Goal: Use online tool/utility: Utilize a website feature to perform a specific function

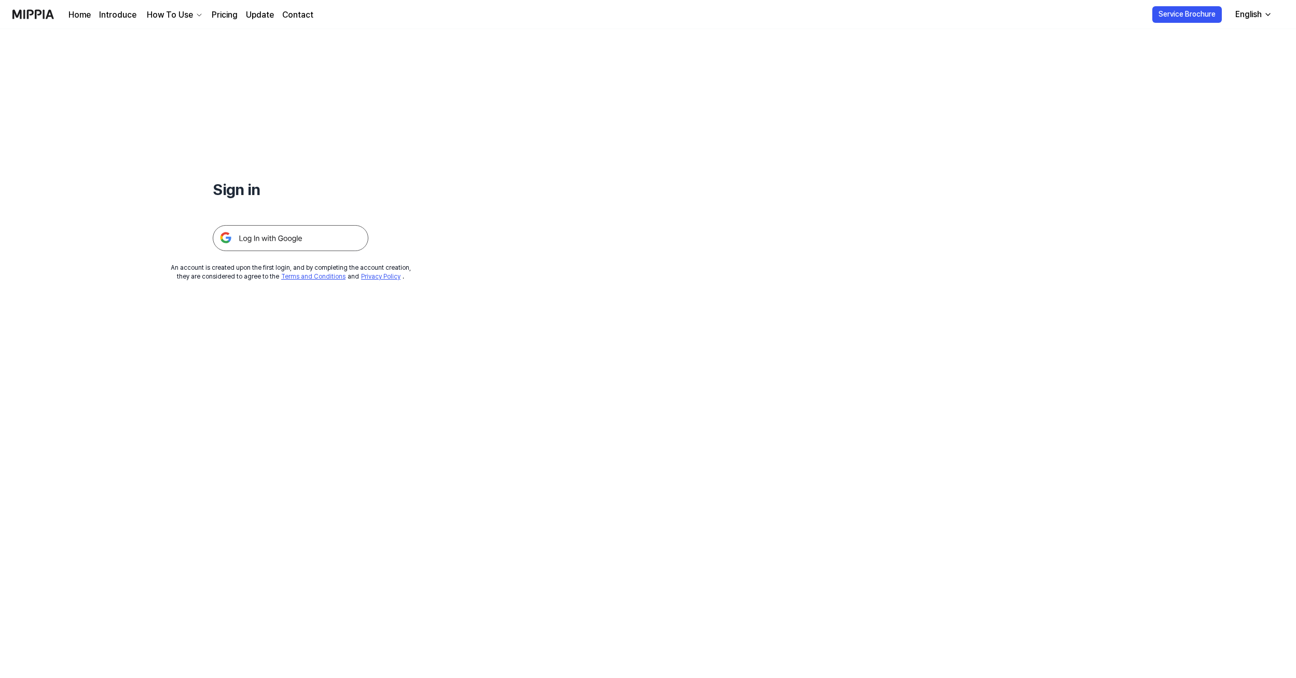
click at [305, 242] on img at bounding box center [291, 238] width 156 height 26
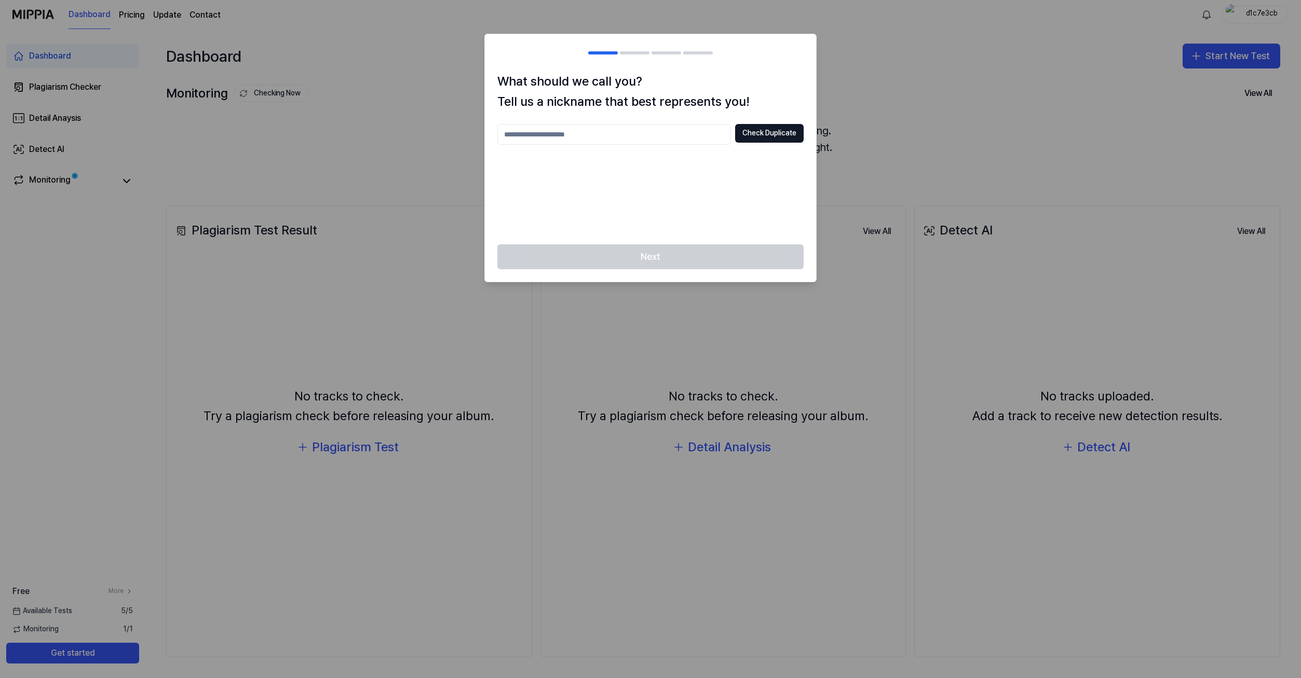
click at [645, 131] on input "text" at bounding box center [614, 134] width 234 height 21
click at [750, 134] on button "Check Duplicate" at bounding box center [769, 133] width 69 height 19
click at [566, 130] on input "text" at bounding box center [614, 134] width 234 height 21
type input "*"
type input "**********"
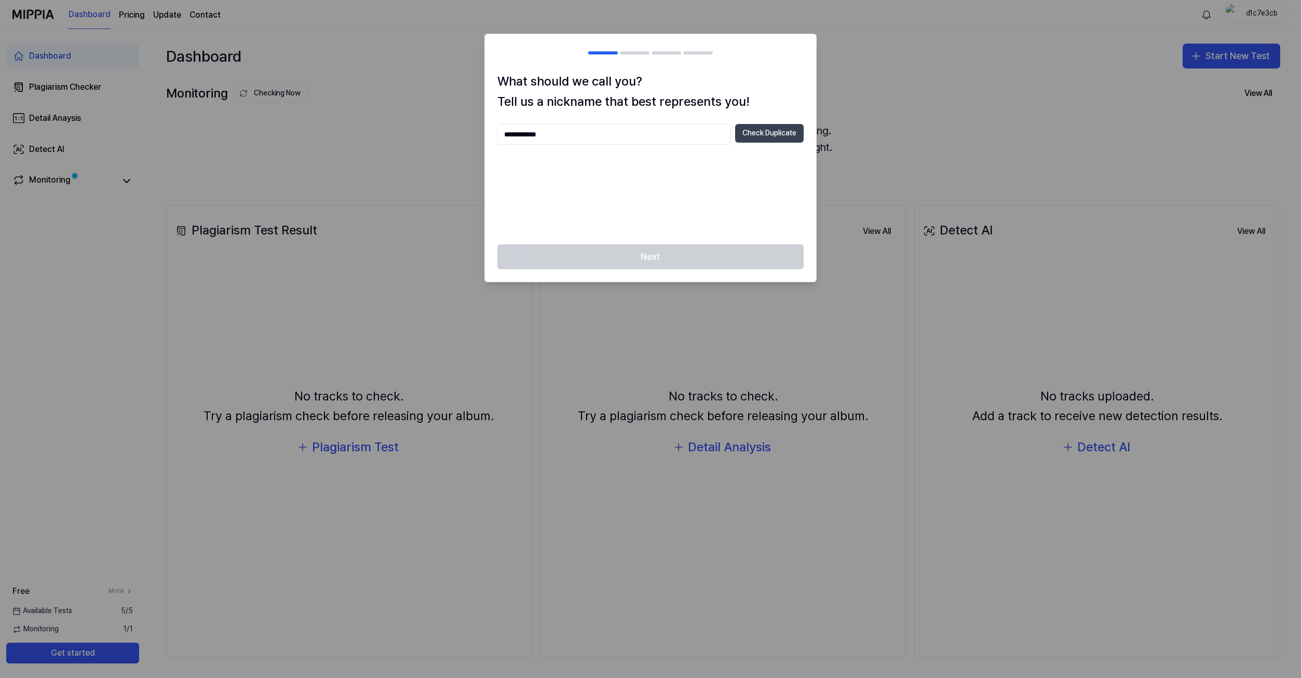
click at [775, 129] on button "Check Duplicate" at bounding box center [769, 133] width 69 height 19
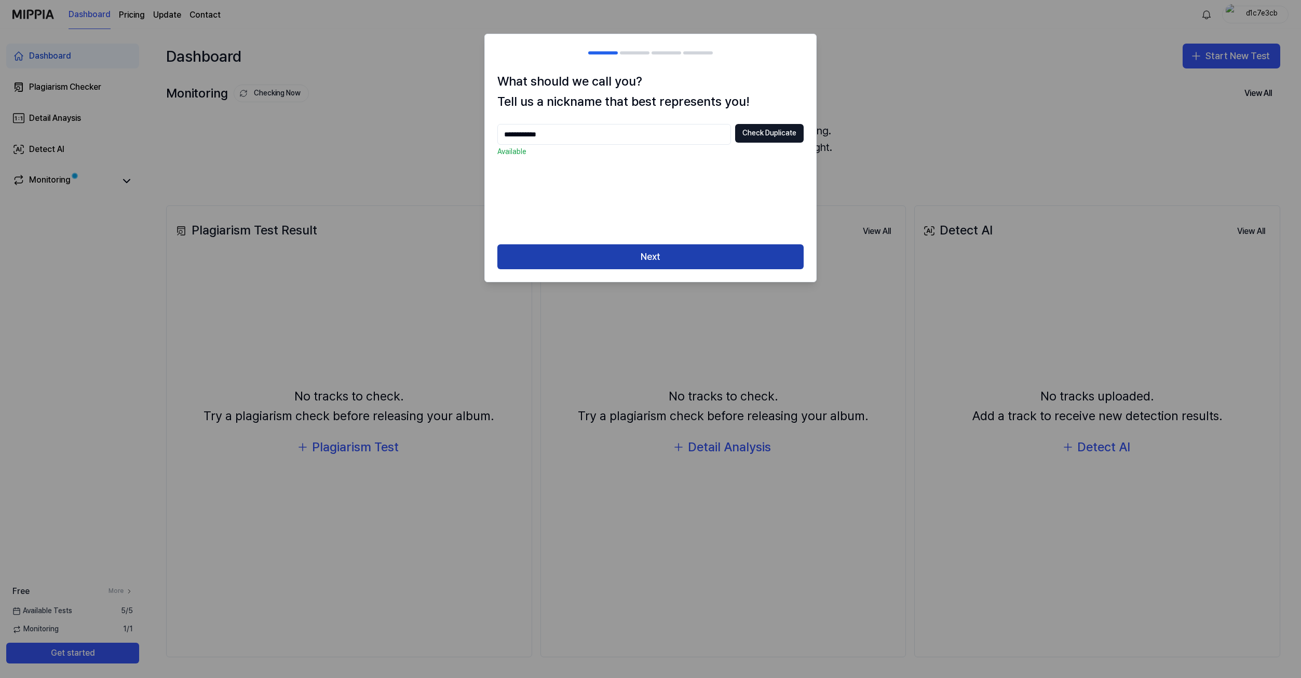
click at [615, 248] on button "Next" at bounding box center [650, 256] width 306 height 25
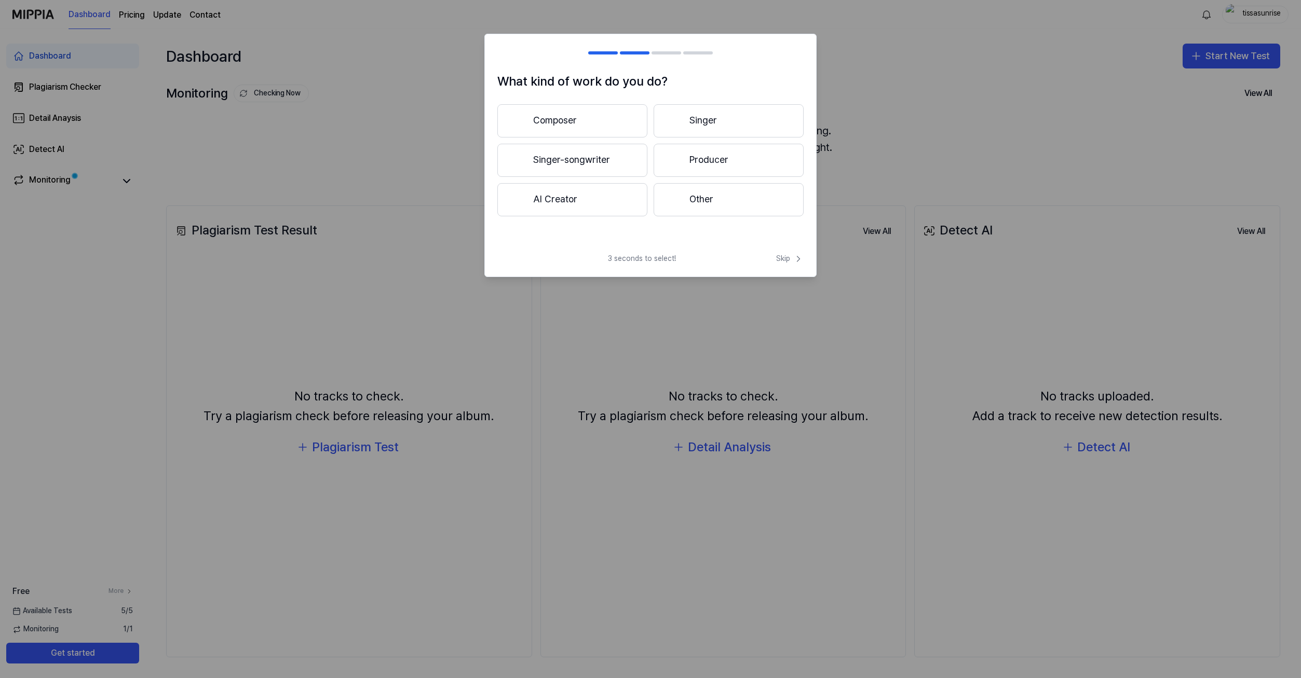
click at [723, 207] on button "Other" at bounding box center [728, 199] width 150 height 33
click at [620, 161] on button "Less than 3 years" at bounding box center [572, 161] width 150 height 34
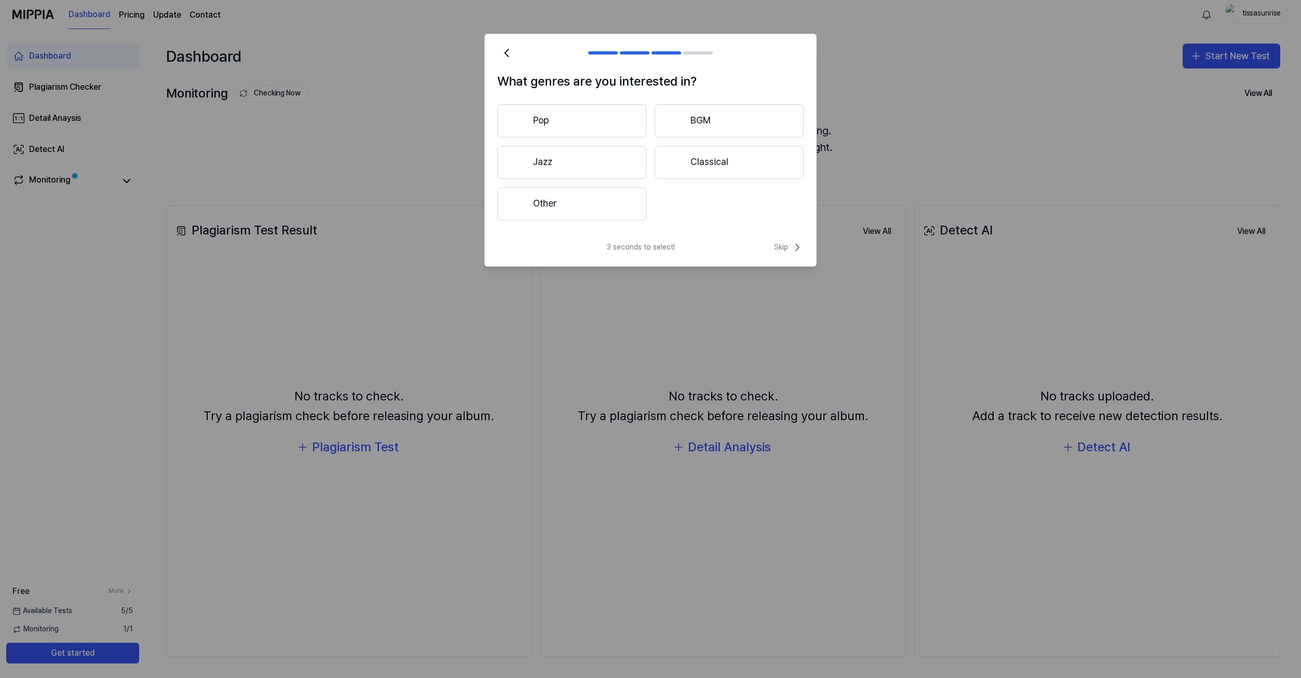
click at [622, 204] on button "Other" at bounding box center [571, 203] width 149 height 33
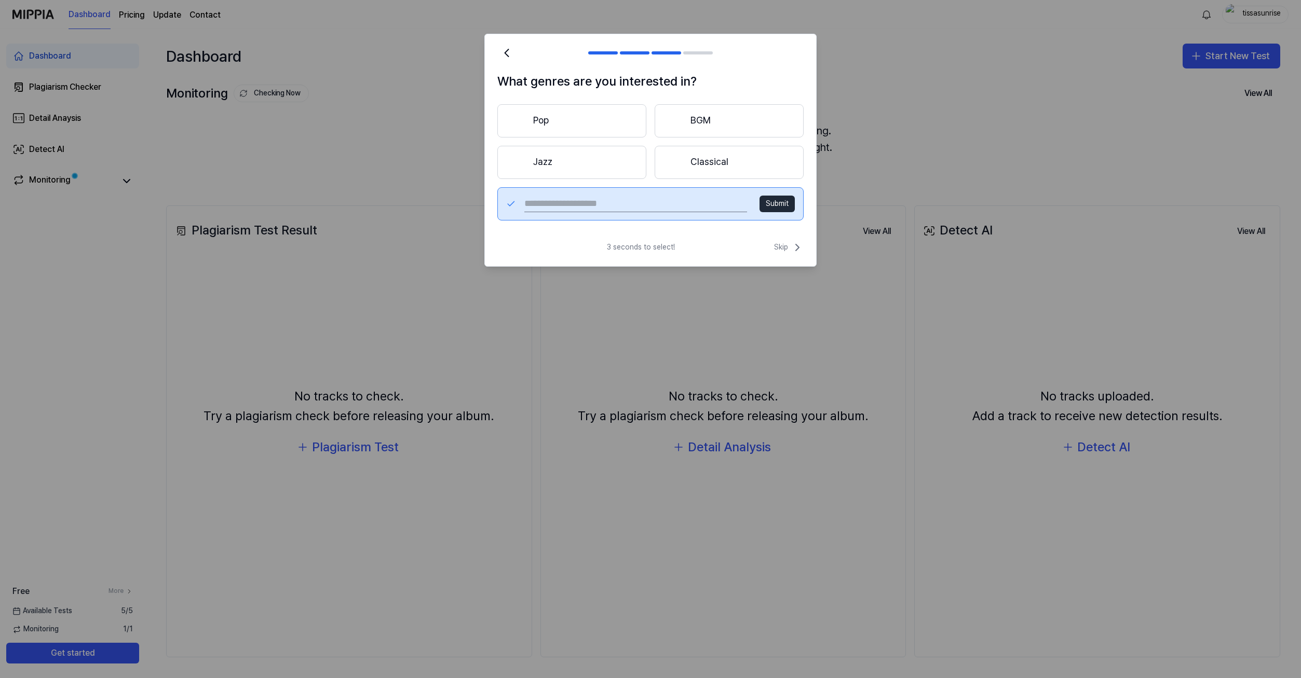
click at [778, 204] on button "Submit" at bounding box center [776, 204] width 35 height 17
click at [573, 122] on button "Pop" at bounding box center [571, 120] width 149 height 33
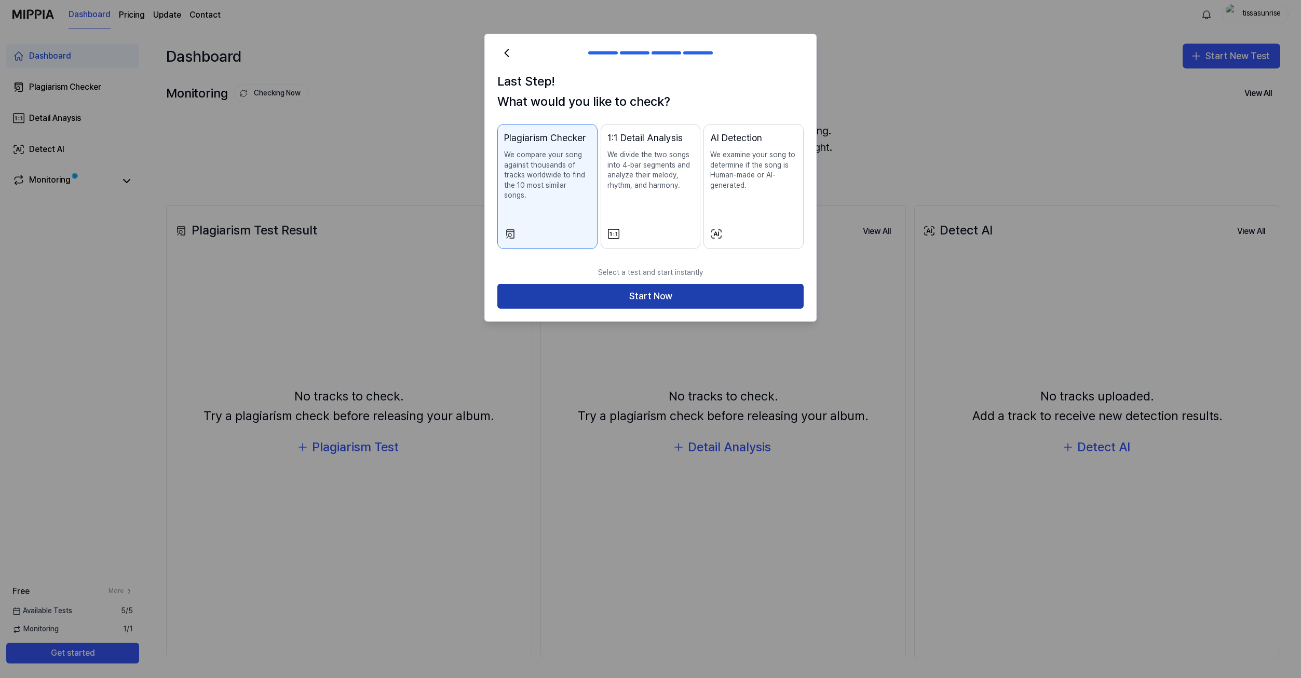
click at [747, 284] on button "Start Now" at bounding box center [650, 296] width 306 height 25
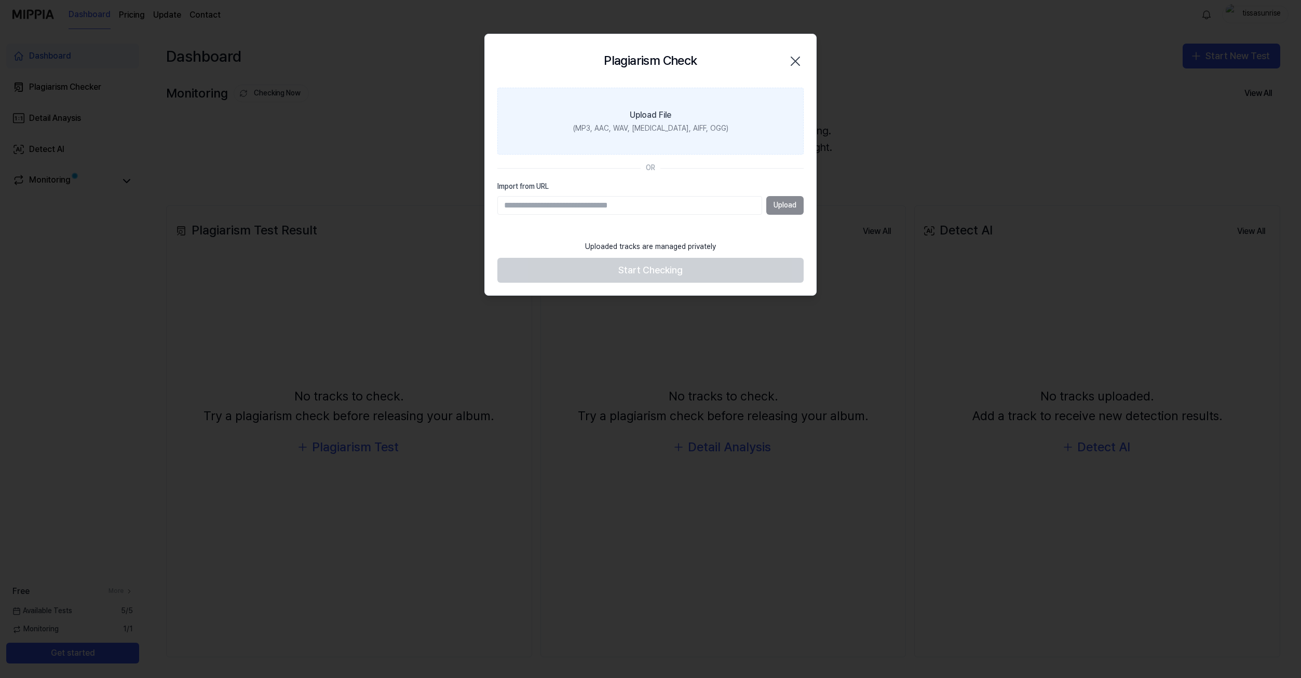
click at [718, 114] on label "Upload File (MP3, AAC, WAV, [MEDICAL_DATA], AIFF, OGG)" at bounding box center [650, 121] width 306 height 67
click at [0, 0] on input "Upload File (MP3, AAC, WAV, [MEDICAL_DATA], AIFF, OGG)" at bounding box center [0, 0] width 0 height 0
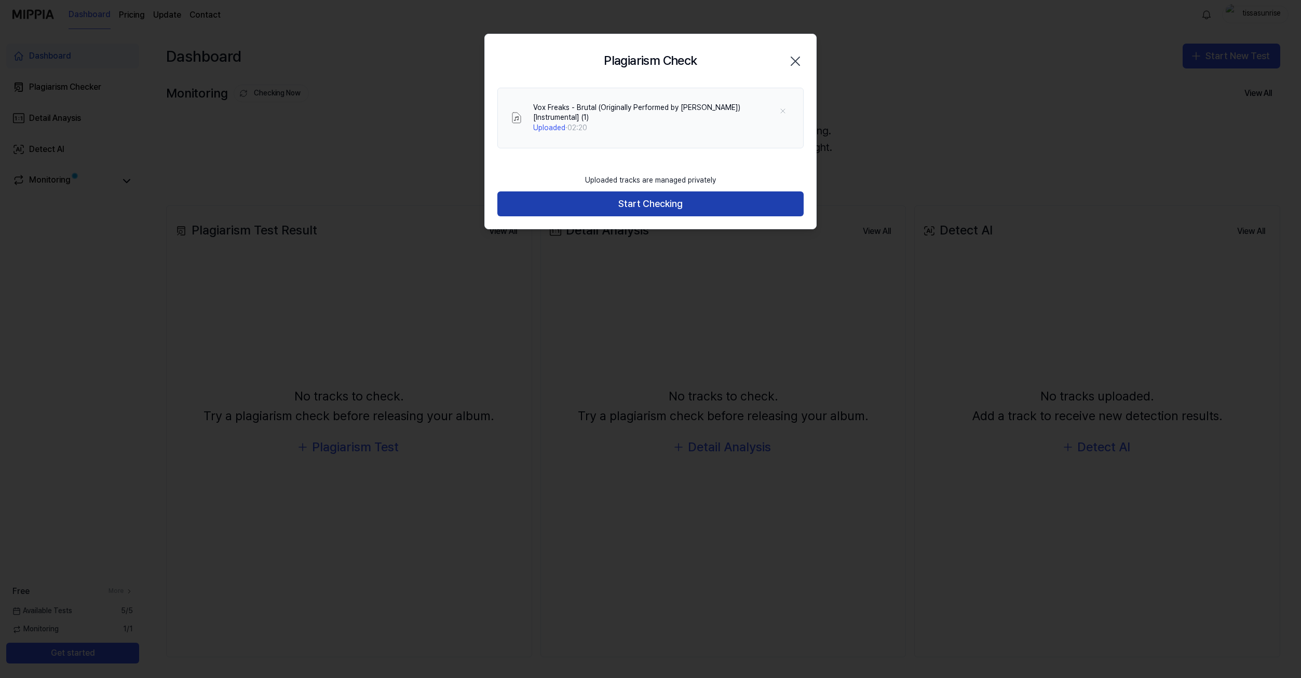
click at [653, 199] on button "Start Checking" at bounding box center [650, 204] width 306 height 25
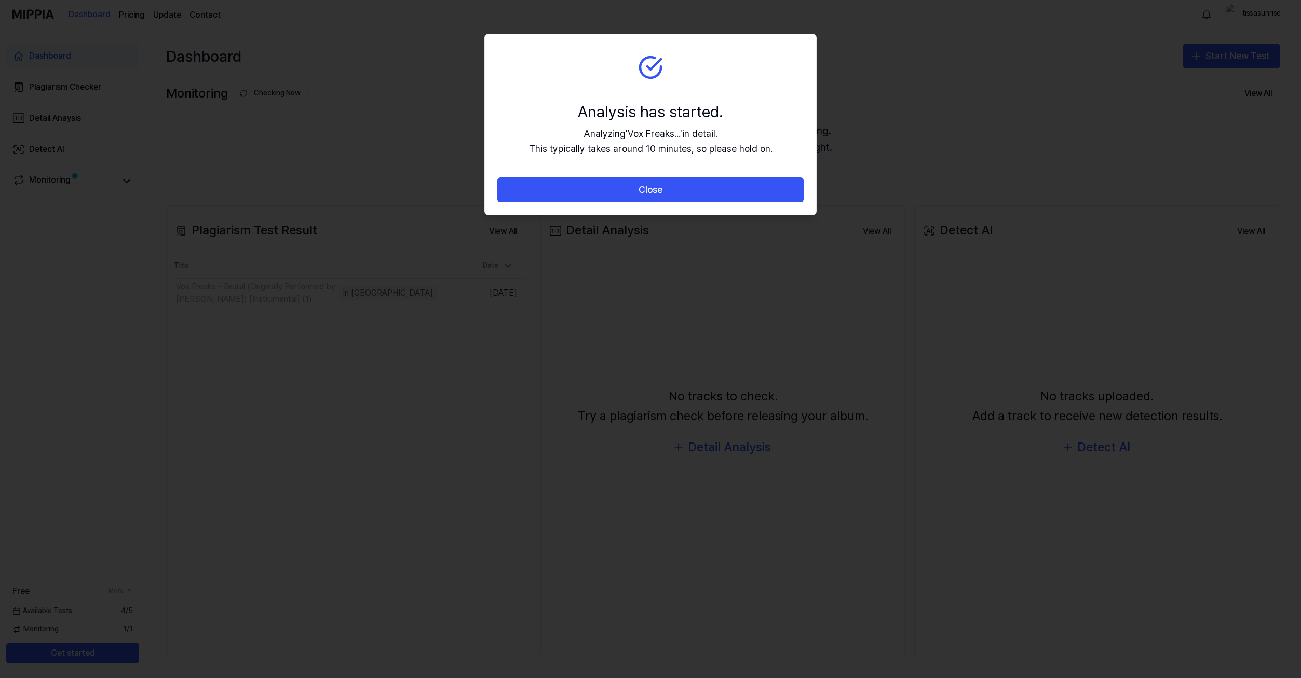
click at [613, 208] on div "Close" at bounding box center [650, 195] width 331 height 37
click at [622, 192] on button "Close" at bounding box center [650, 189] width 306 height 25
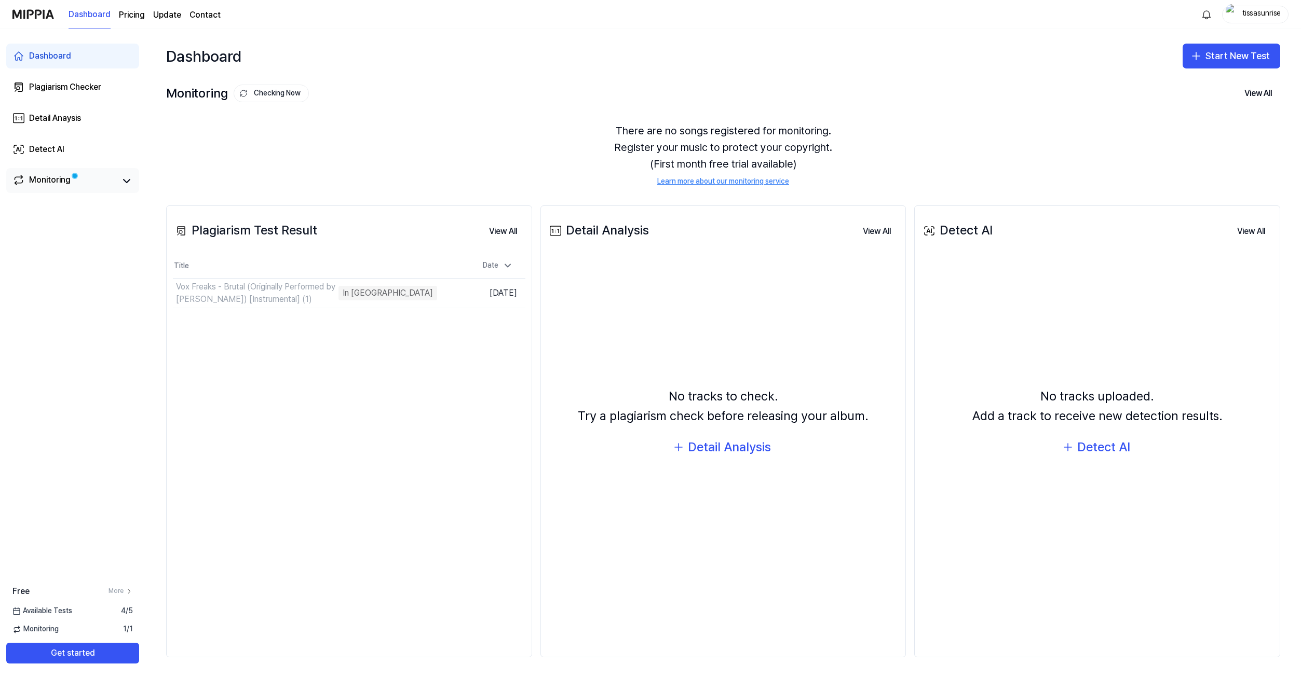
click at [70, 176] on span at bounding box center [75, 176] width 12 height 12
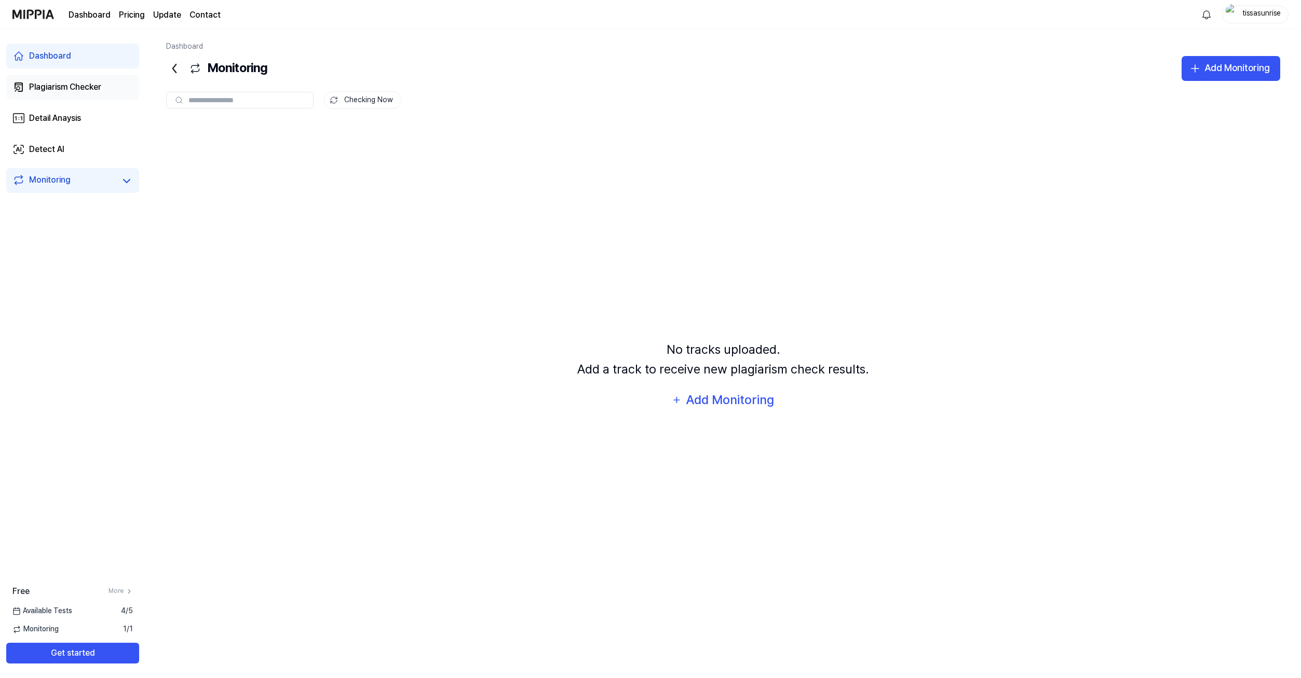
click at [58, 88] on div "Plagiarism Checker" at bounding box center [65, 87] width 72 height 12
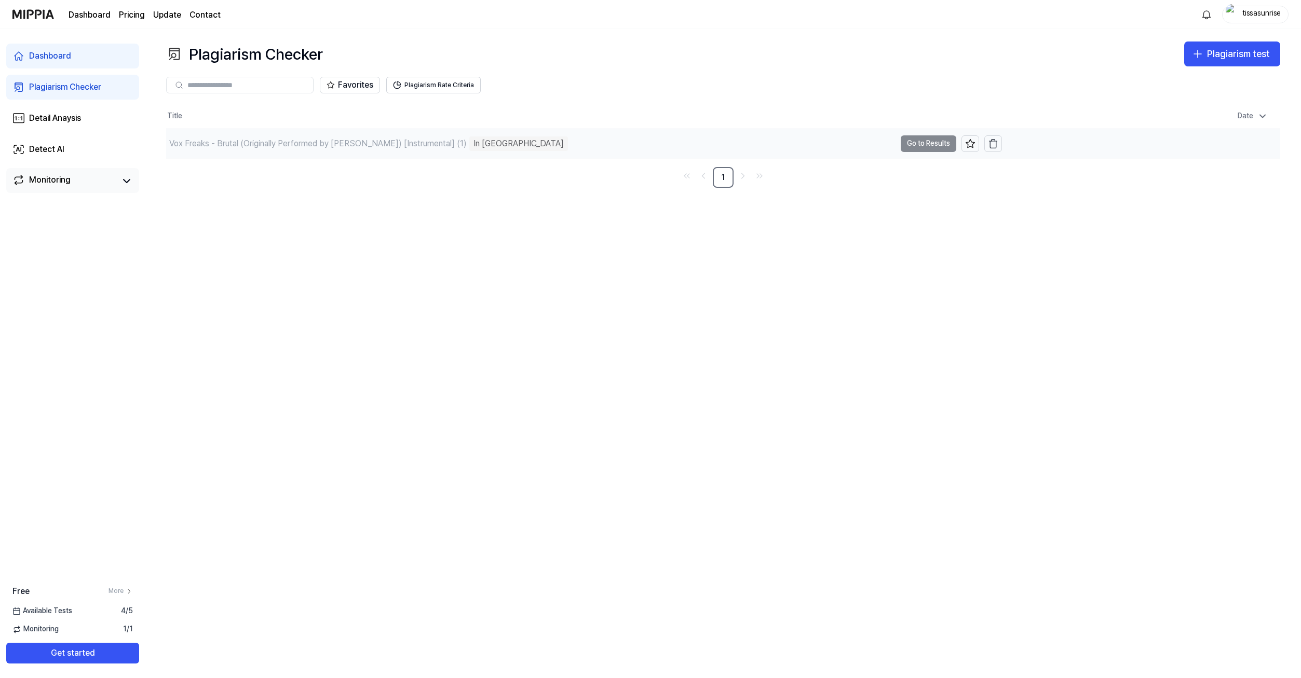
click at [922, 146] on td "Vox Freaks - Brutal (Originally Performed by [PERSON_NAME]) [Instrumental] (1) …" at bounding box center [584, 143] width 836 height 29
click at [934, 142] on td "Vox Freaks - Brutal (Originally Performed by [PERSON_NAME]) [Instrumental] (1) …" at bounding box center [584, 143] width 836 height 29
click at [440, 144] on div "Vox Freaks - Brutal (Originally Performed by [PERSON_NAME]) [Instrumental] (1)" at bounding box center [317, 144] width 297 height 12
click at [62, 119] on div "Detail Anaysis" at bounding box center [55, 118] width 52 height 12
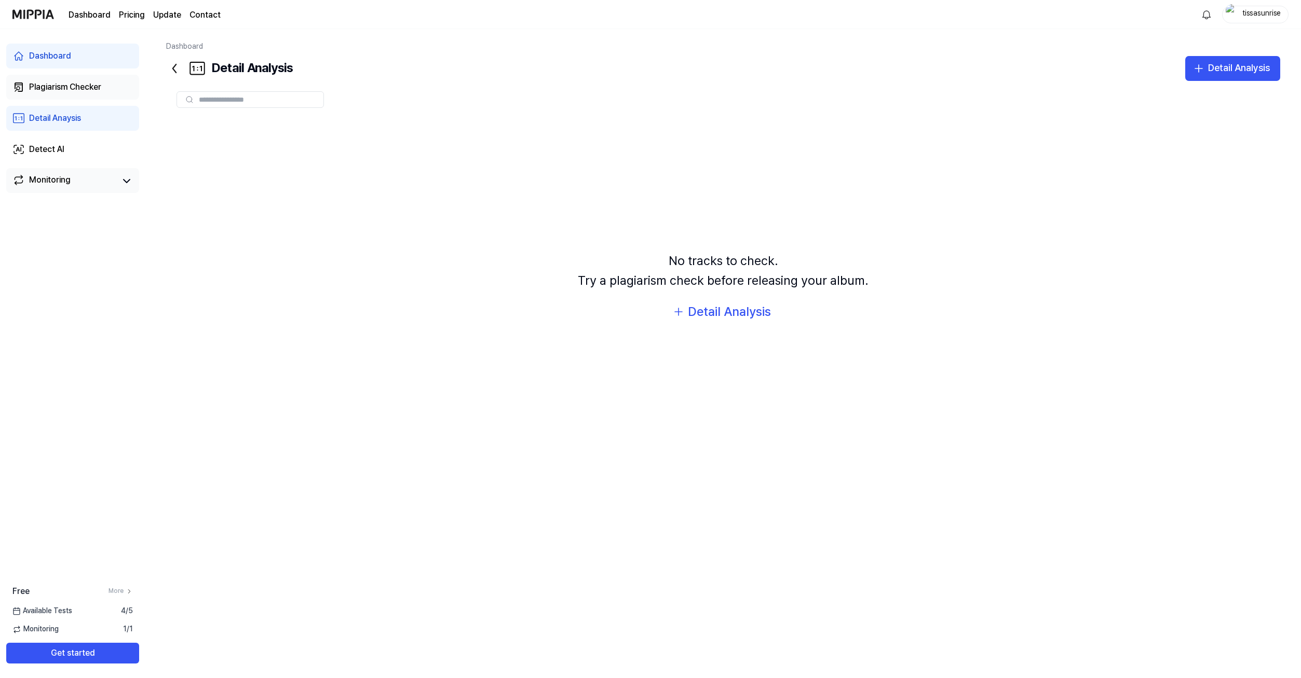
click at [74, 86] on div "Plagiarism Checker" at bounding box center [65, 87] width 72 height 12
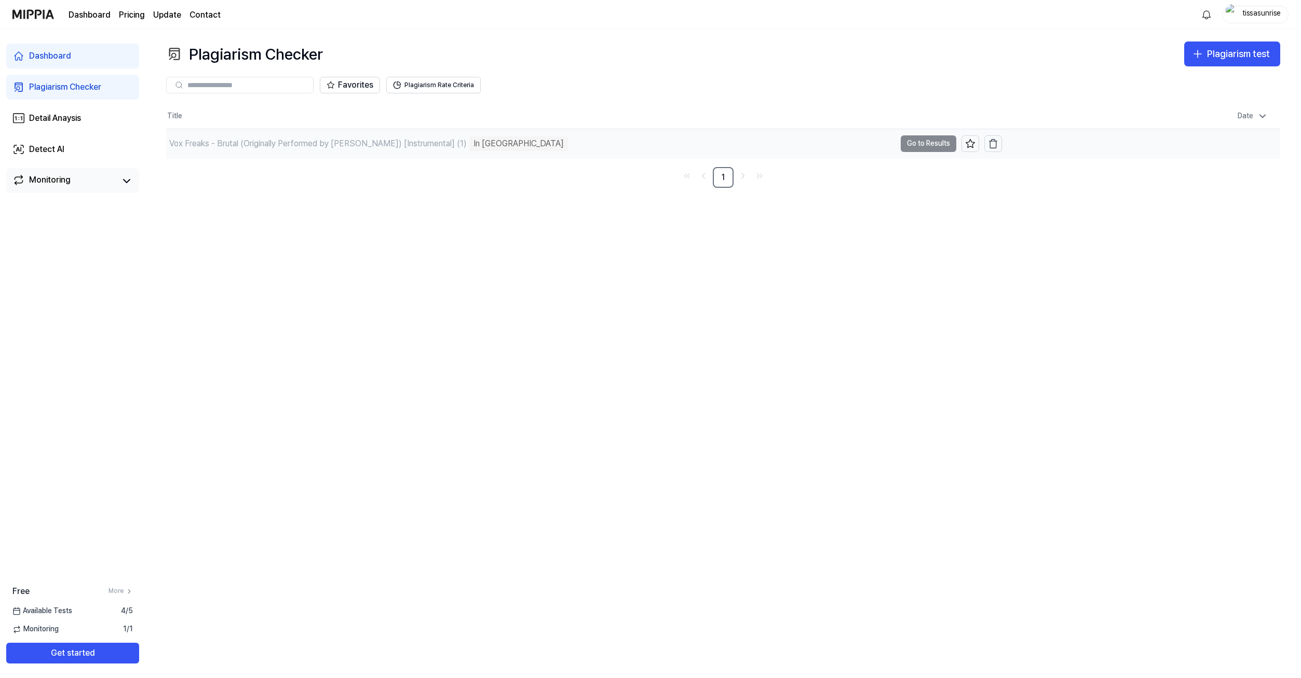
click at [913, 143] on td "Vox Freaks - Brutal (Originally Performed by [PERSON_NAME]) [Instrumental] (1) …" at bounding box center [584, 143] width 836 height 29
